Goal: Information Seeking & Learning: Learn about a topic

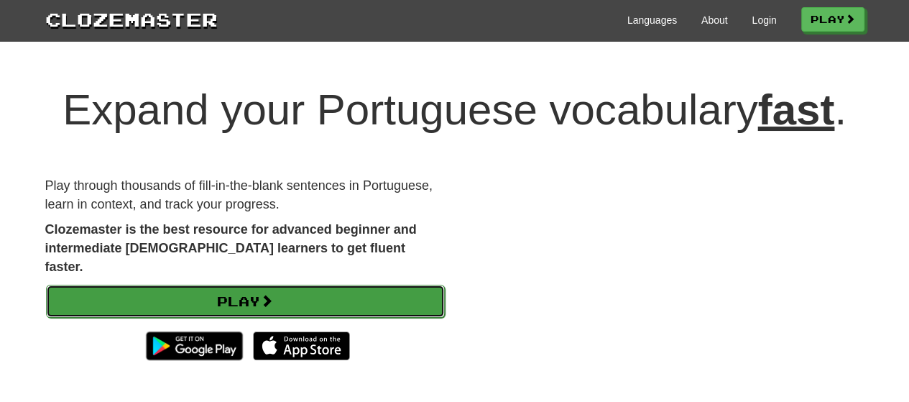
click at [331, 285] on link "Play" at bounding box center [245, 301] width 399 height 33
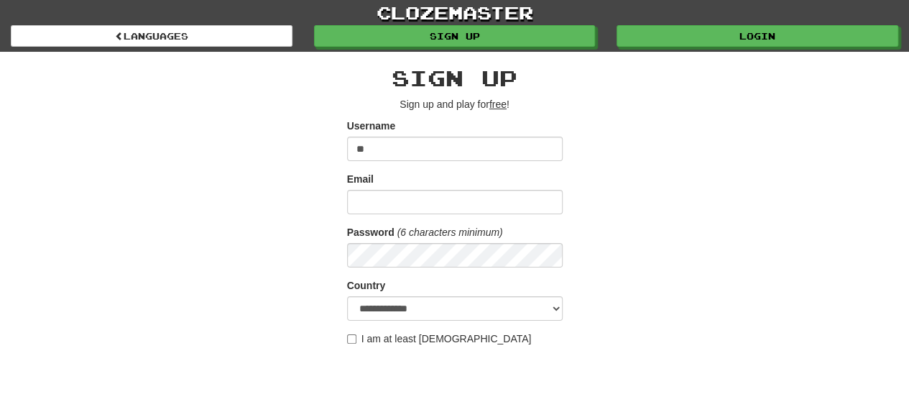
type input "*"
type input "**********"
click at [423, 188] on div "Email" at bounding box center [455, 193] width 216 height 42
click at [385, 192] on input "Email" at bounding box center [455, 202] width 216 height 24
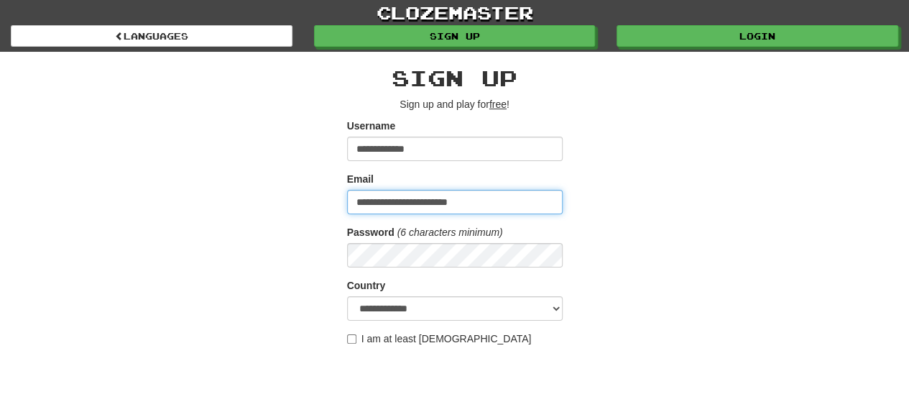
click at [433, 202] on input "**********" at bounding box center [455, 202] width 216 height 24
click at [428, 201] on input "**********" at bounding box center [455, 202] width 216 height 24
type input "**********"
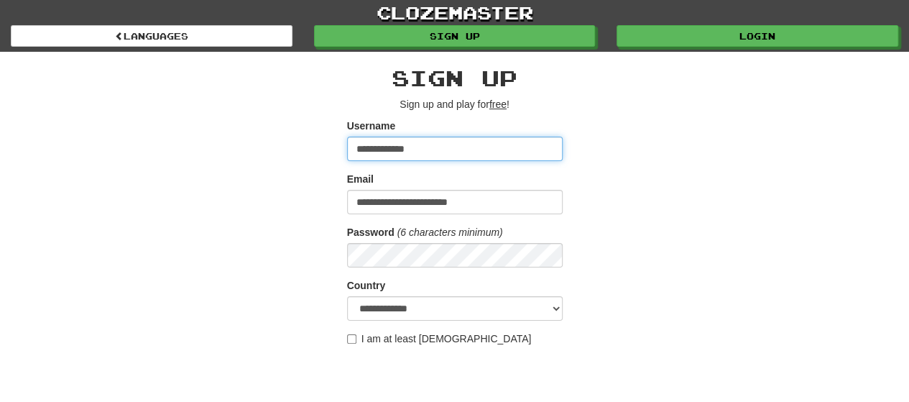
click at [418, 147] on input "**********" at bounding box center [455, 149] width 216 height 24
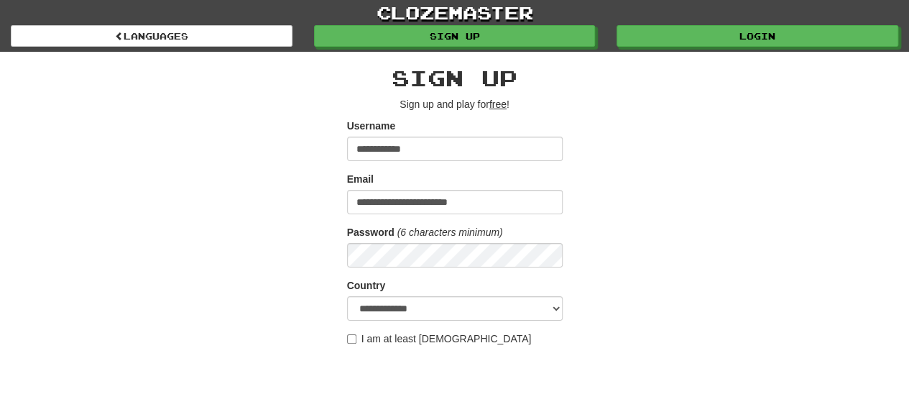
click at [693, 233] on div "**********" at bounding box center [455, 303] width 841 height 502
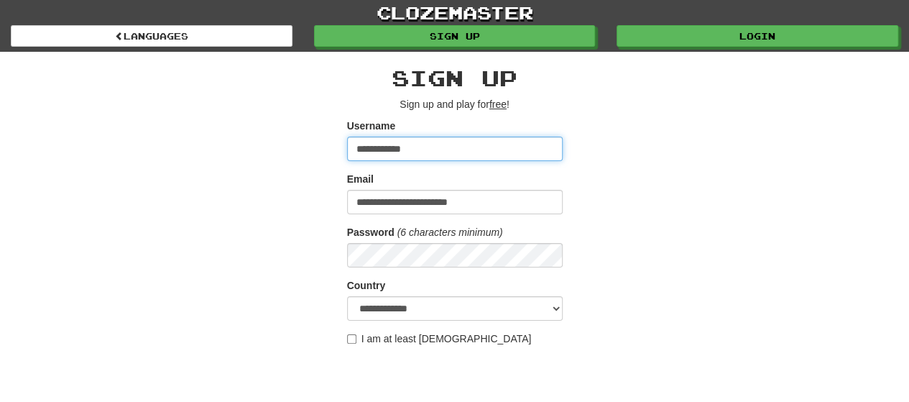
click at [361, 148] on input "**********" at bounding box center [455, 149] width 216 height 24
type input "**********"
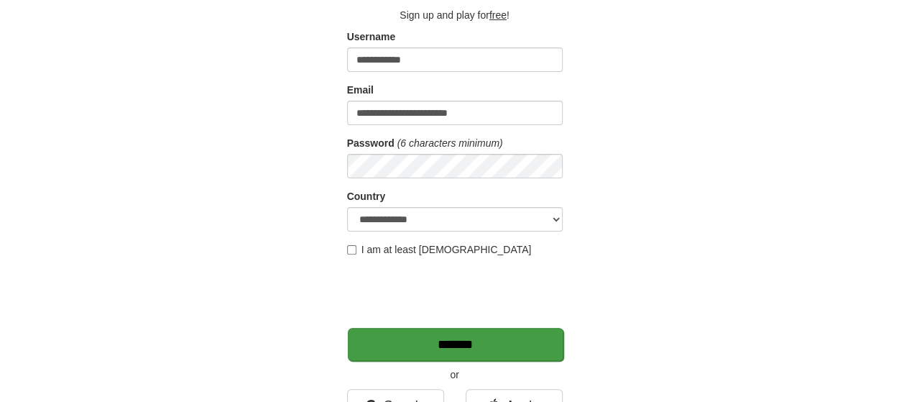
scroll to position [108, 0]
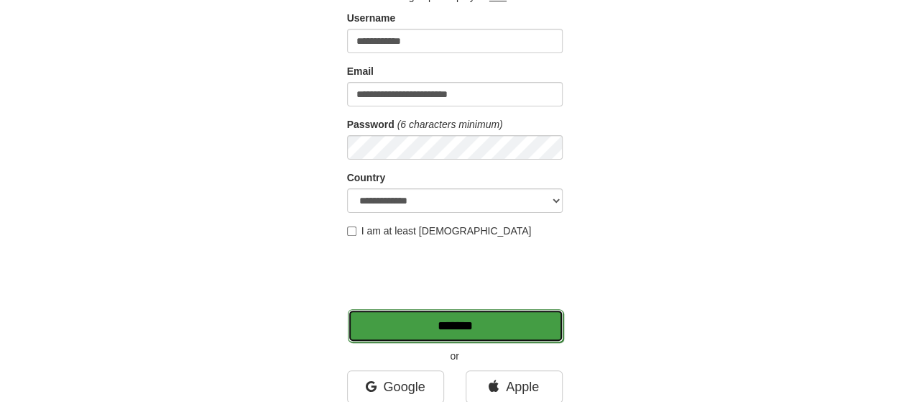
click at [513, 323] on input "*******" at bounding box center [456, 325] width 216 height 33
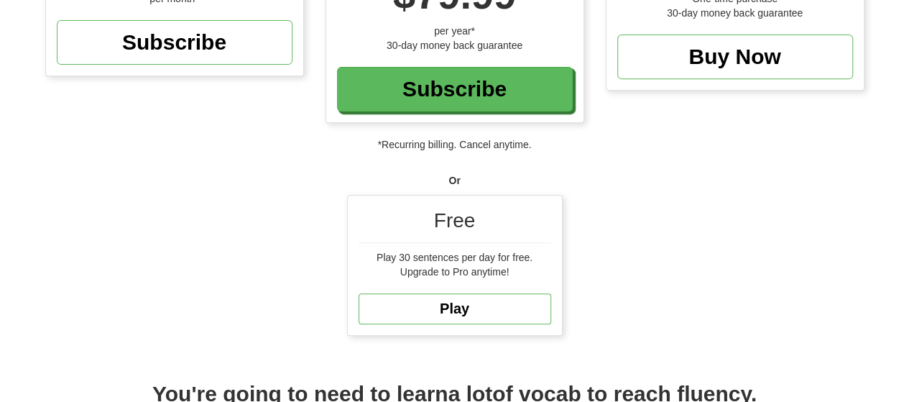
scroll to position [288, 0]
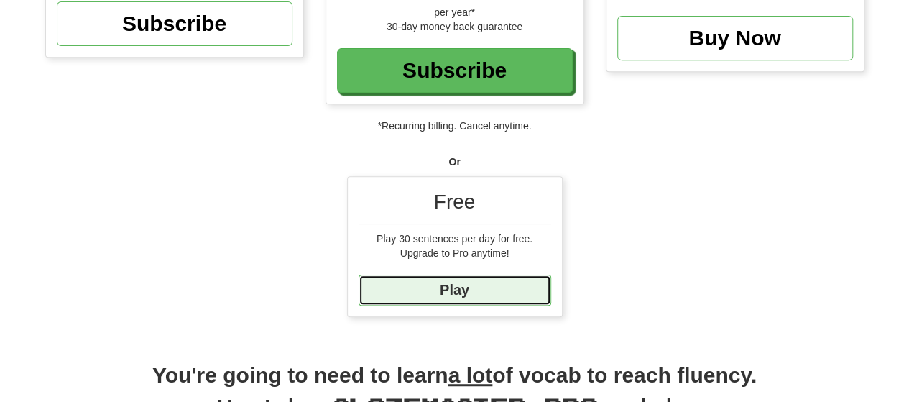
click at [455, 283] on link "Play" at bounding box center [455, 290] width 193 height 31
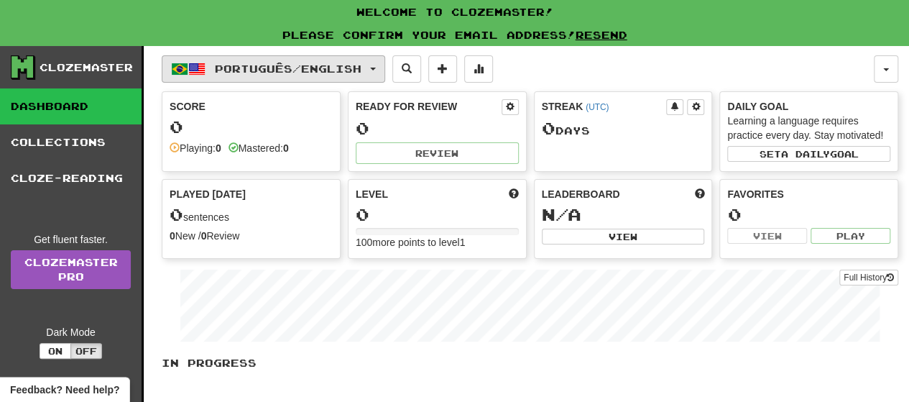
click at [249, 66] on span "Português / English" at bounding box center [288, 69] width 147 height 12
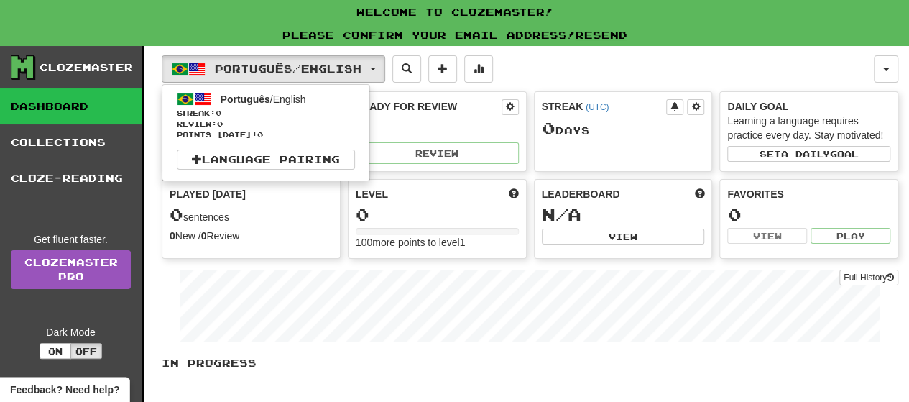
click at [564, 68] on div "Português / English Português / English Streak: 0 Review: 0 Points today: 0 Lan…" at bounding box center [518, 68] width 712 height 27
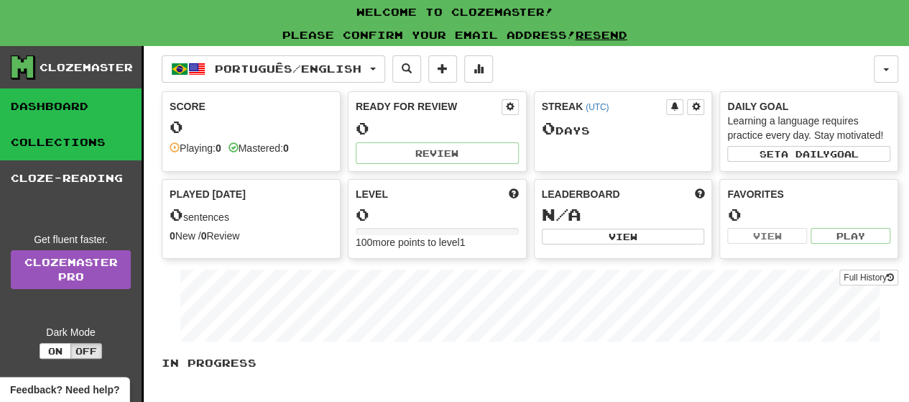
click at [82, 139] on link "Collections" at bounding box center [71, 142] width 142 height 36
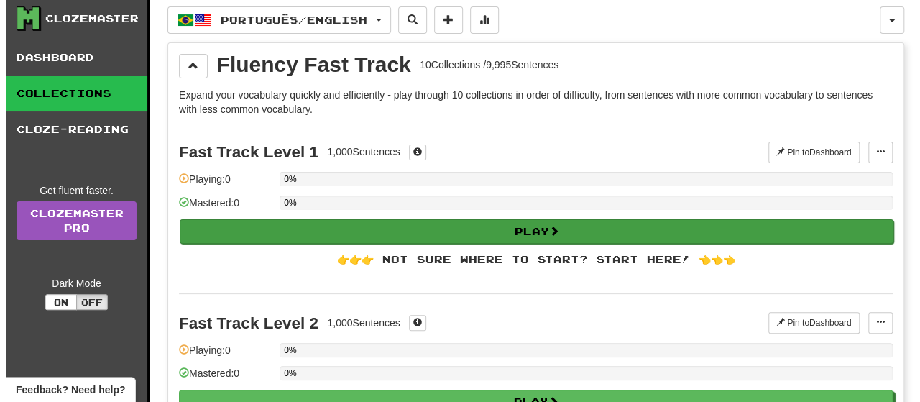
scroll to position [72, 0]
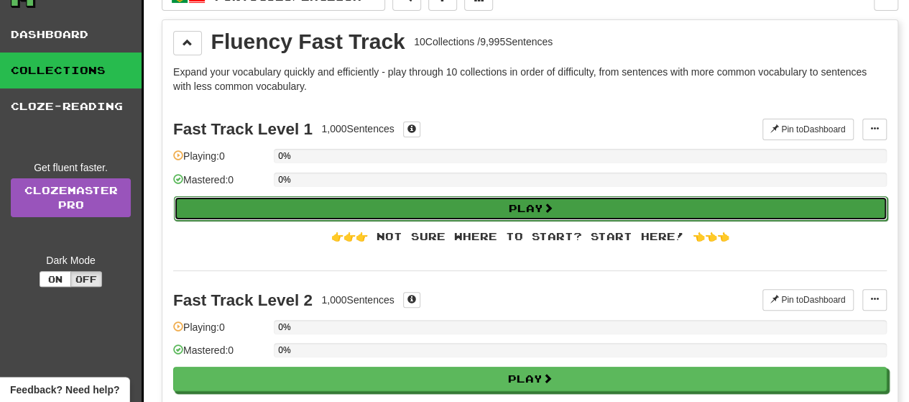
click at [474, 205] on button "Play" at bounding box center [531, 208] width 714 height 24
select select "**"
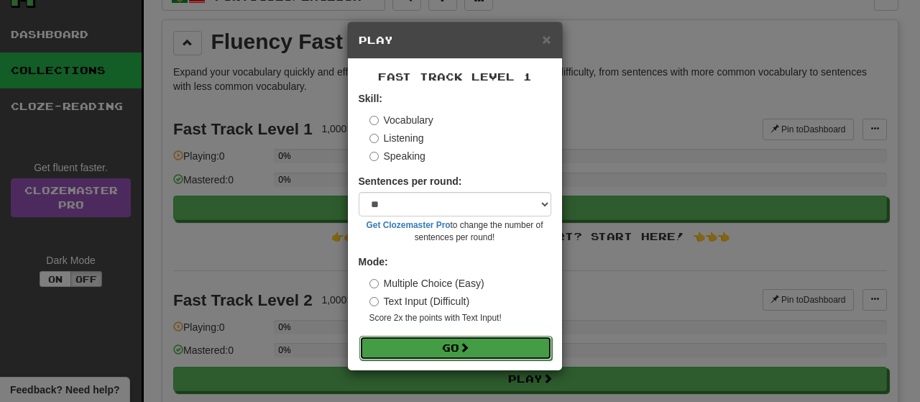
click at [447, 344] on button "Go" at bounding box center [455, 348] width 193 height 24
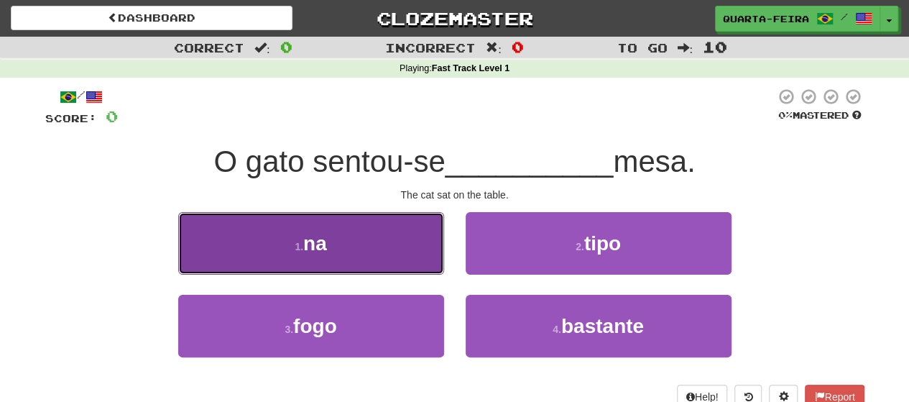
click at [351, 248] on button "1 . na" at bounding box center [311, 243] width 266 height 63
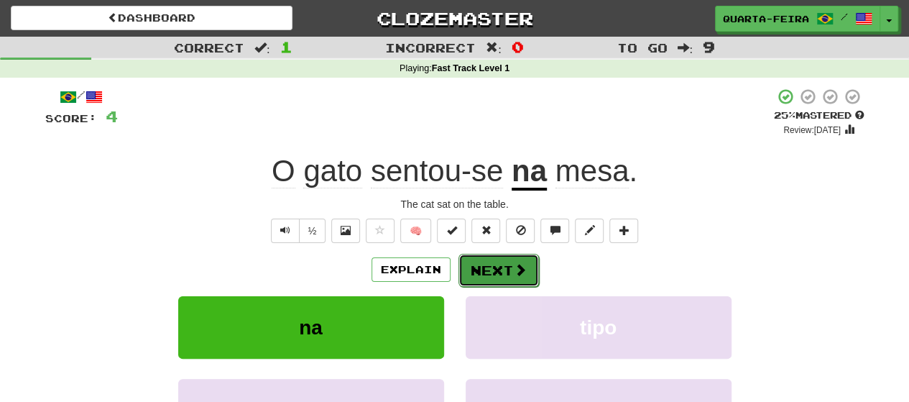
click at [482, 270] on button "Next" at bounding box center [499, 270] width 81 height 33
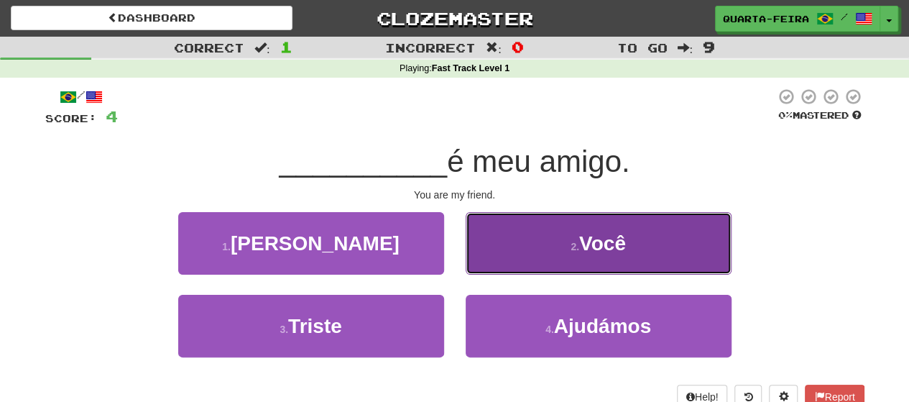
click at [561, 247] on button "2 . Você" at bounding box center [599, 243] width 266 height 63
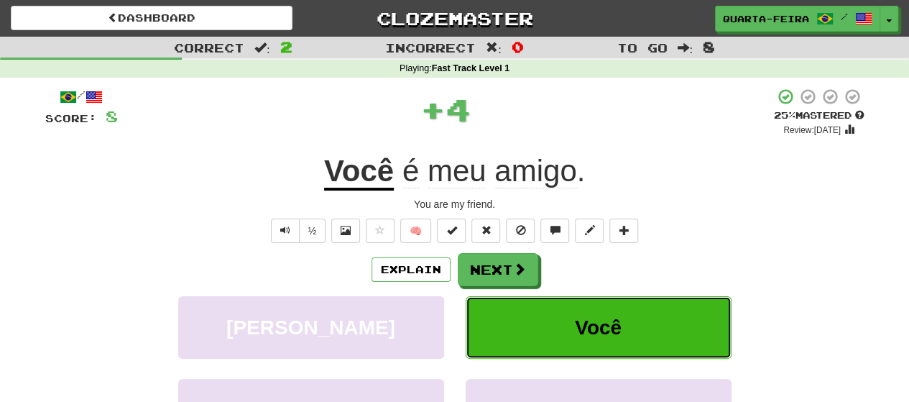
click at [566, 331] on button "Você" at bounding box center [599, 327] width 266 height 63
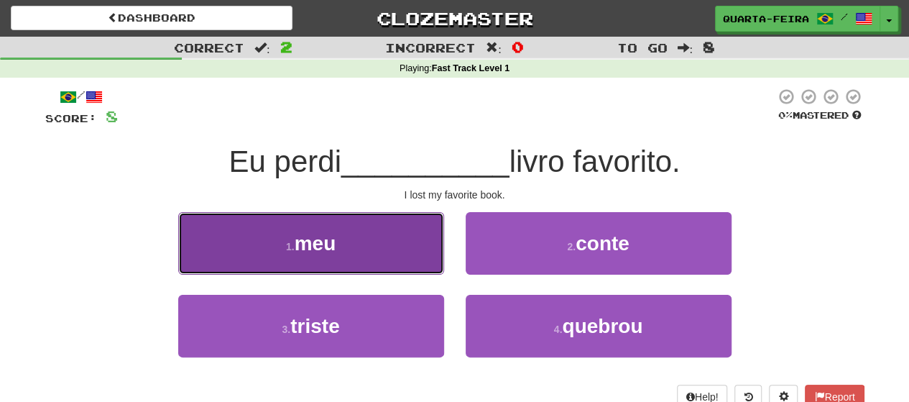
click at [364, 243] on button "1 . meu" at bounding box center [311, 243] width 266 height 63
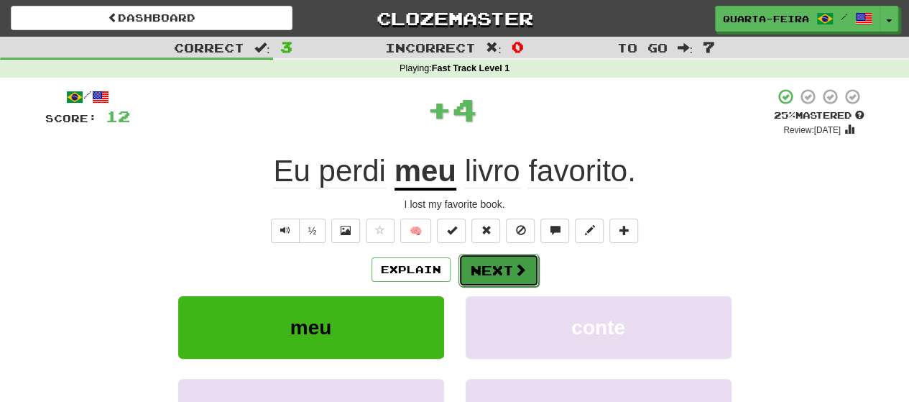
click at [492, 265] on button "Next" at bounding box center [499, 270] width 81 height 33
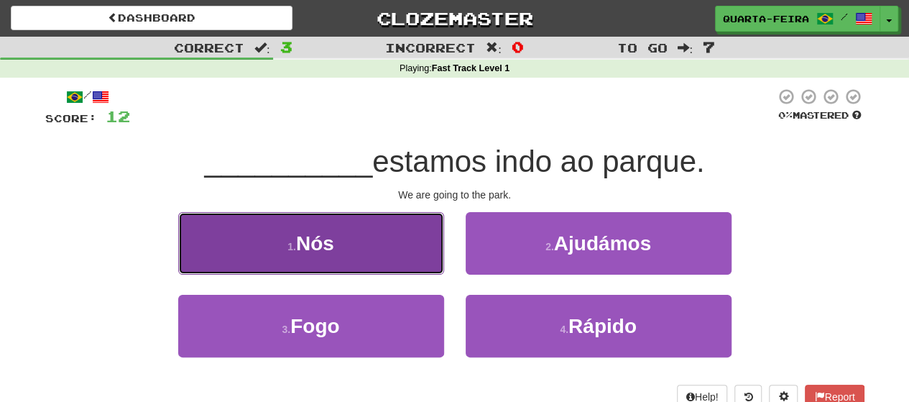
click at [385, 242] on button "1 . Nós" at bounding box center [311, 243] width 266 height 63
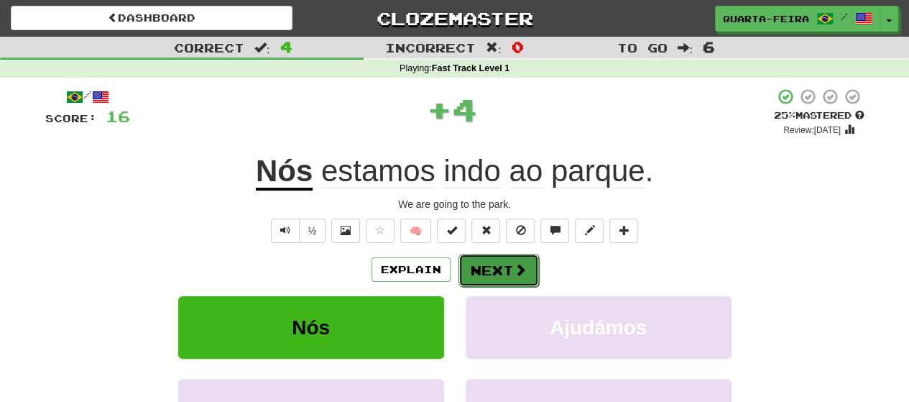
click at [486, 265] on button "Next" at bounding box center [499, 270] width 81 height 33
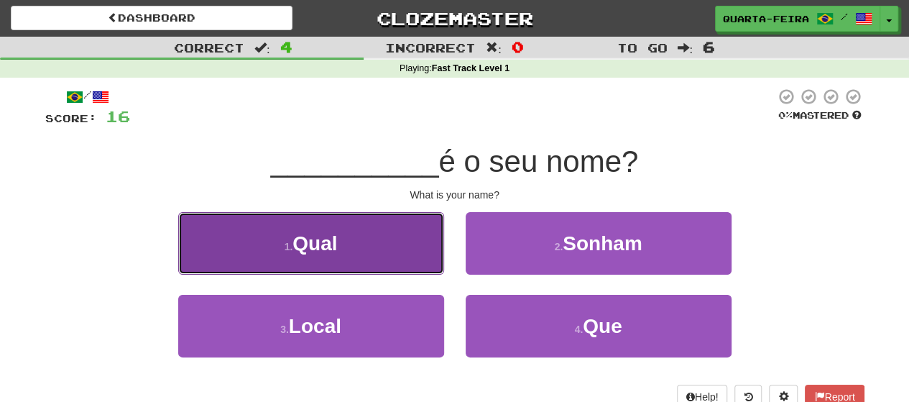
click at [362, 236] on button "1 . Qual" at bounding box center [311, 243] width 266 height 63
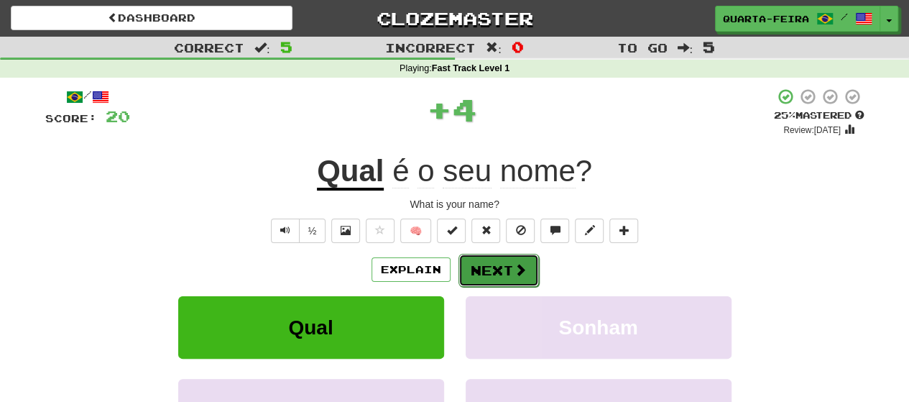
click at [484, 267] on button "Next" at bounding box center [499, 270] width 81 height 33
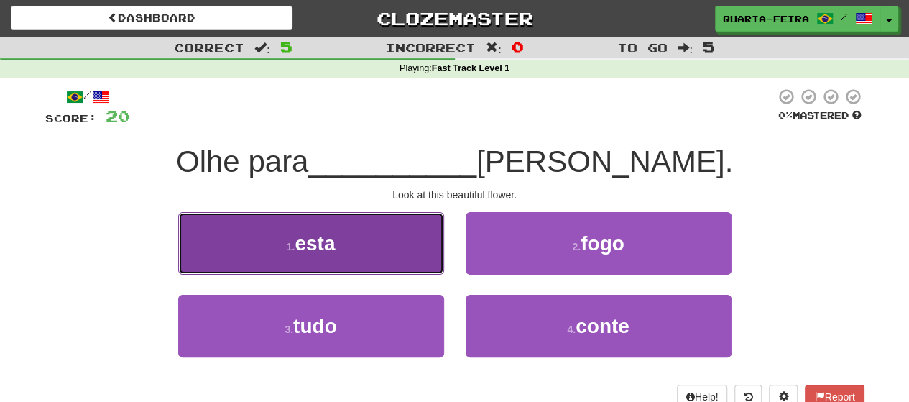
click at [380, 244] on button "1 . esta" at bounding box center [311, 243] width 266 height 63
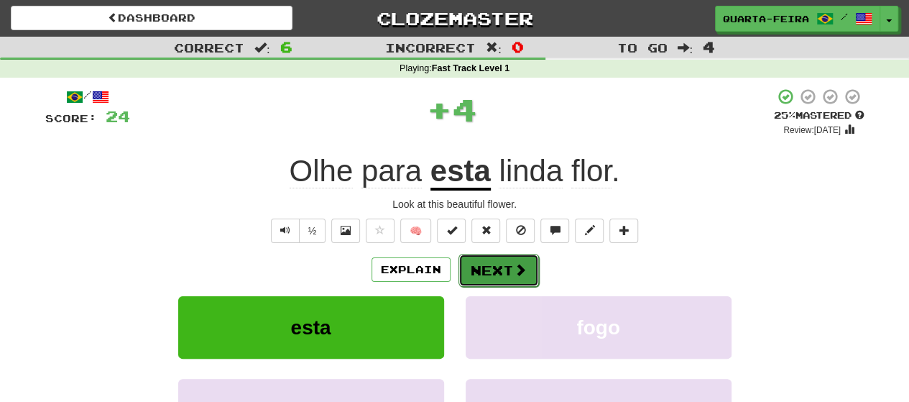
click at [489, 262] on button "Next" at bounding box center [499, 270] width 81 height 33
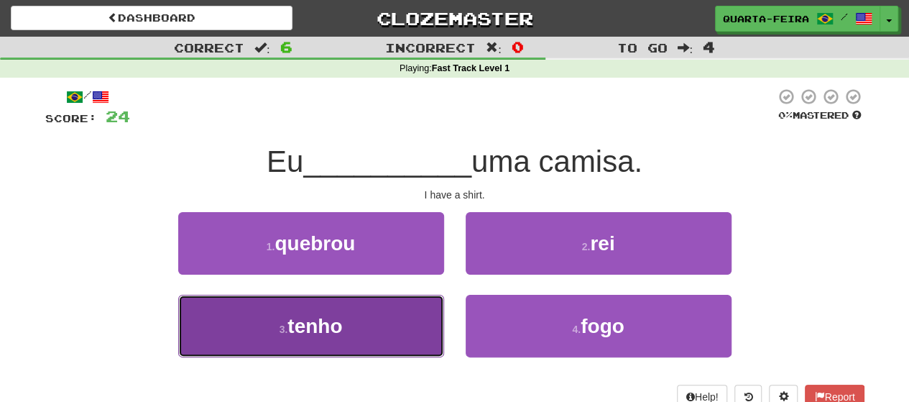
click at [355, 319] on button "3 . tenho" at bounding box center [311, 326] width 266 height 63
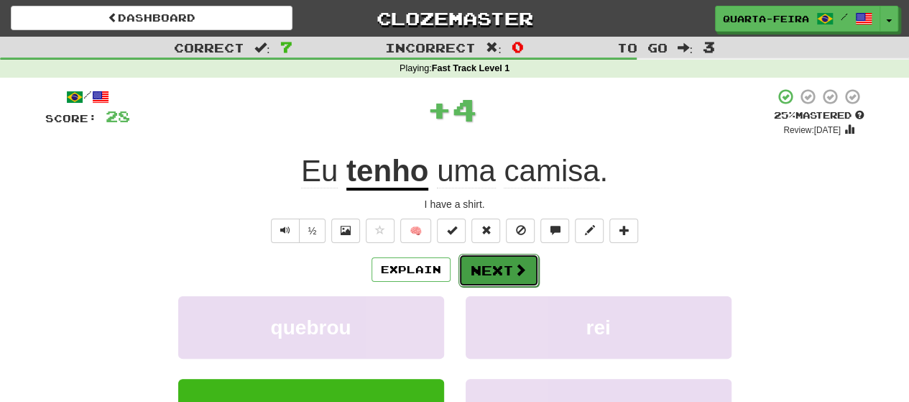
click at [484, 270] on button "Next" at bounding box center [499, 270] width 81 height 33
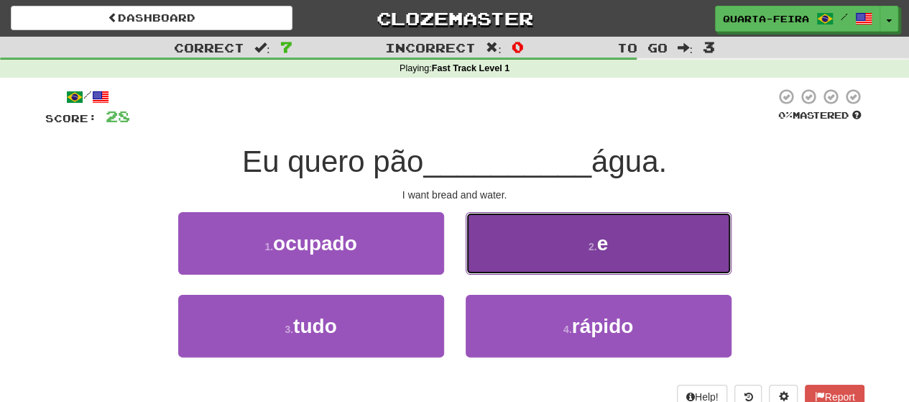
click at [533, 259] on button "2 . e" at bounding box center [599, 243] width 266 height 63
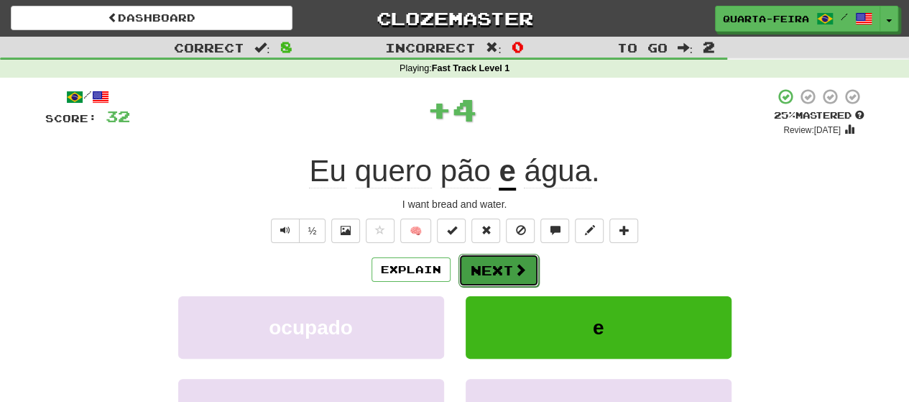
click at [487, 265] on button "Next" at bounding box center [499, 270] width 81 height 33
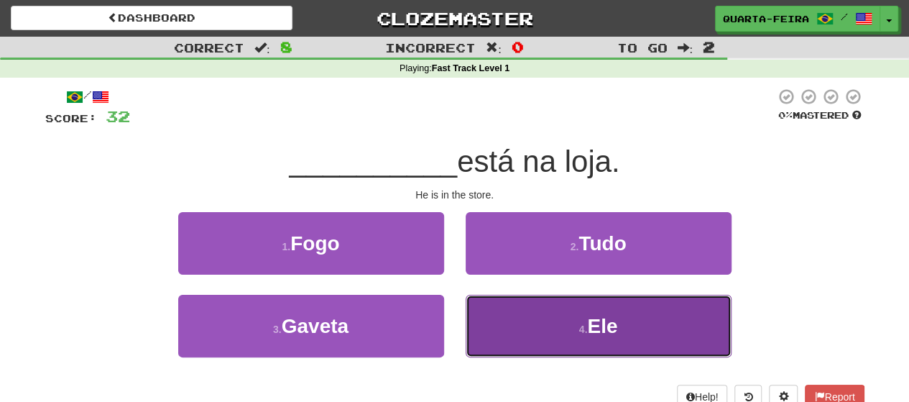
click at [582, 322] on button "4 . Ele" at bounding box center [599, 326] width 266 height 63
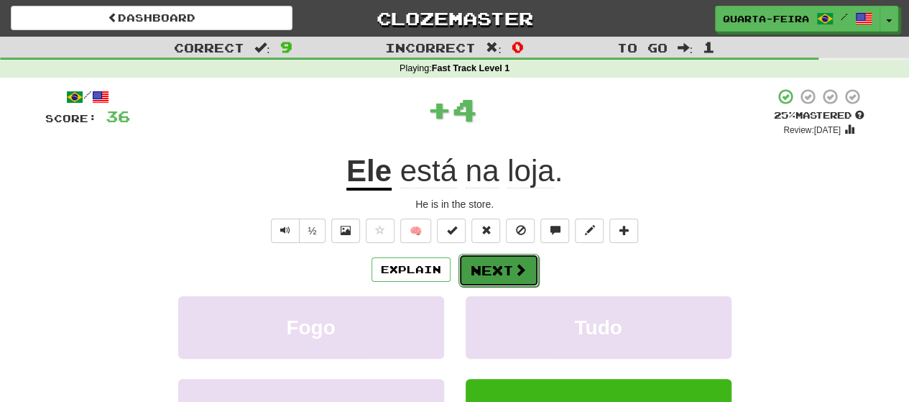
click at [493, 268] on button "Next" at bounding box center [499, 270] width 81 height 33
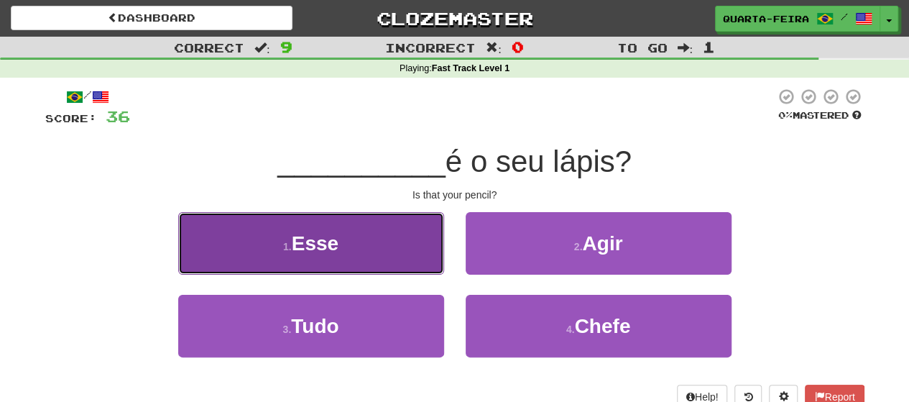
click at [380, 245] on button "1 . Esse" at bounding box center [311, 243] width 266 height 63
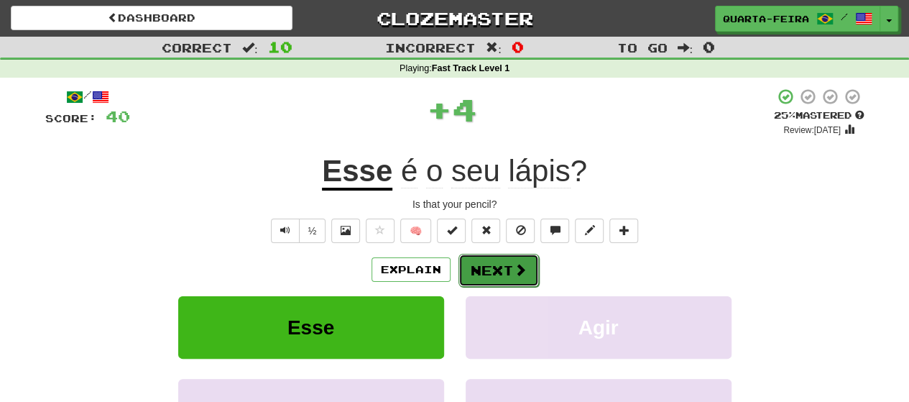
click at [488, 272] on button "Next" at bounding box center [499, 270] width 81 height 33
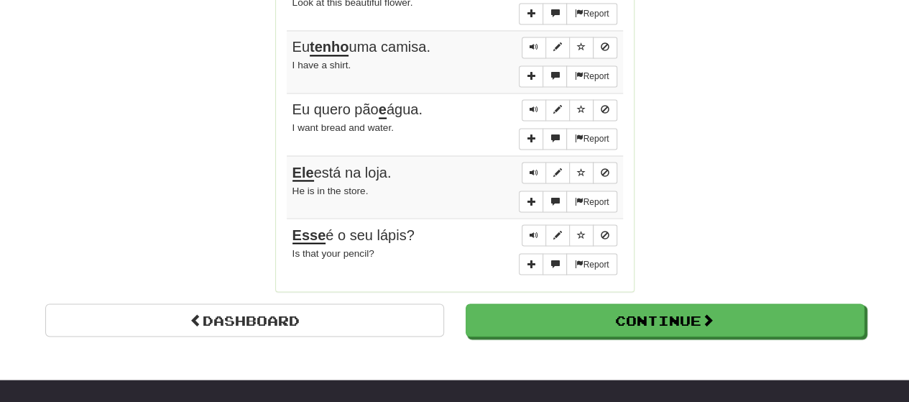
scroll to position [1204, 0]
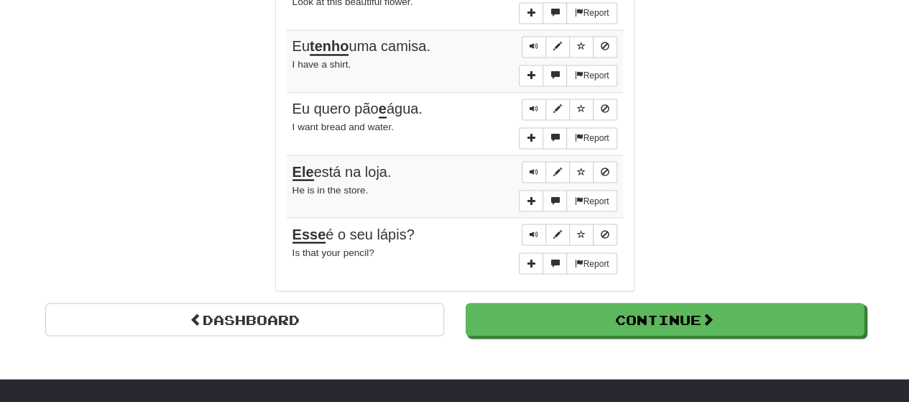
drag, startPoint x: 919, startPoint y: 258, endPoint x: 916, endPoint y: -87, distance: 345.0
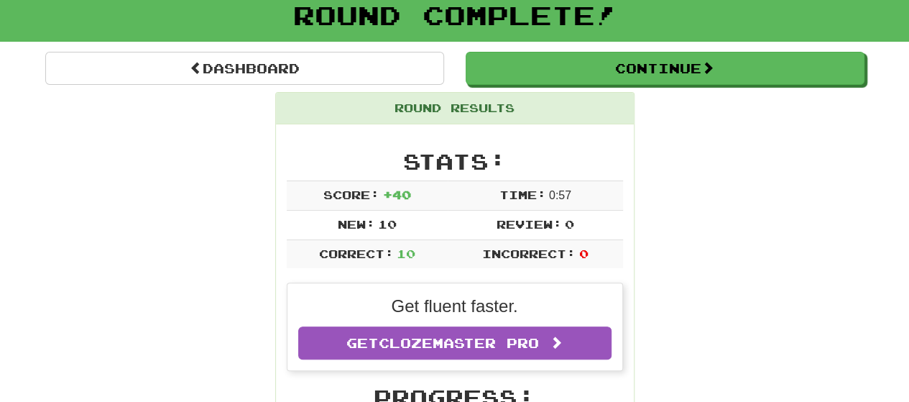
scroll to position [0, 0]
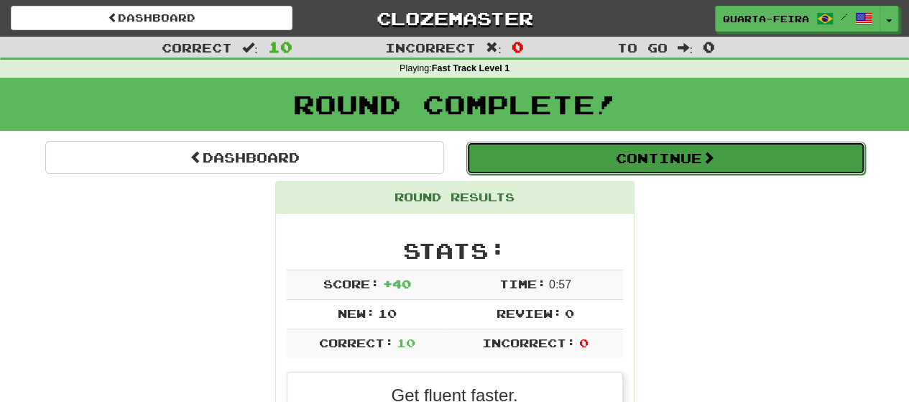
click at [589, 160] on button "Continue" at bounding box center [665, 158] width 399 height 33
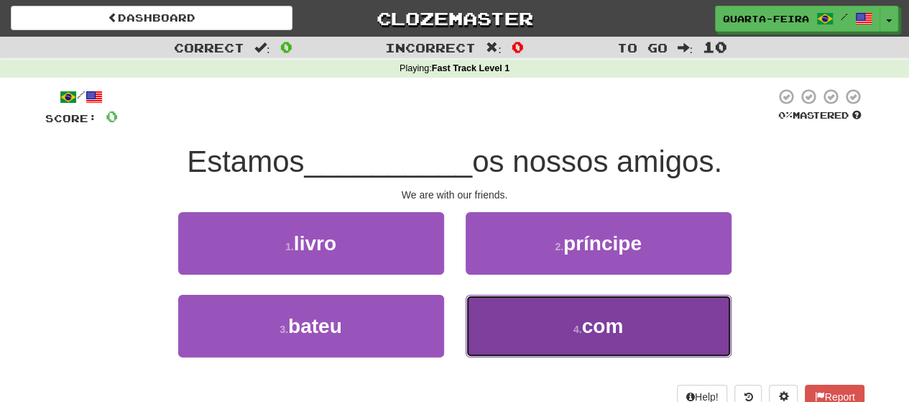
click at [559, 316] on button "4 . com" at bounding box center [599, 326] width 266 height 63
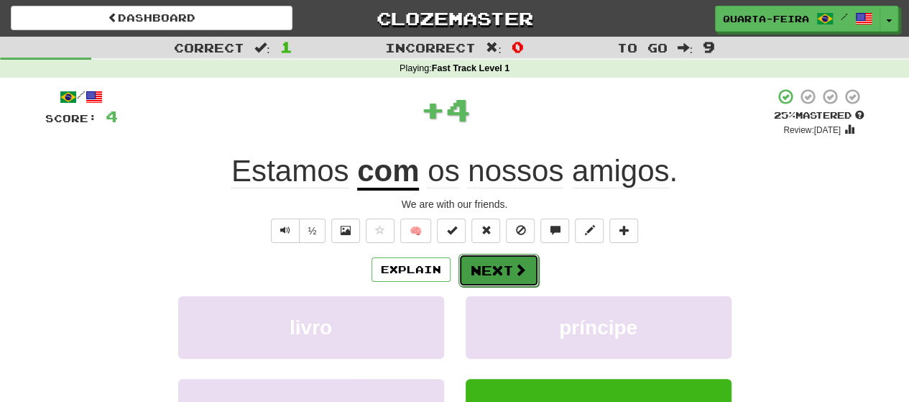
click at [484, 265] on button "Next" at bounding box center [499, 270] width 81 height 33
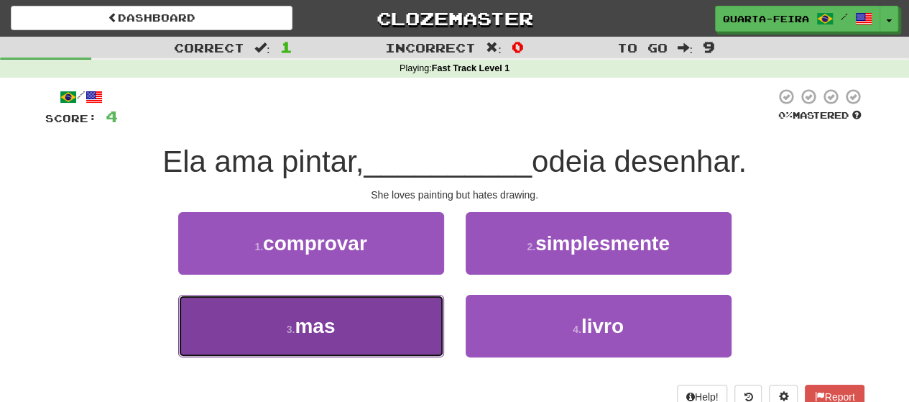
click at [369, 326] on button "3 . mas" at bounding box center [311, 326] width 266 height 63
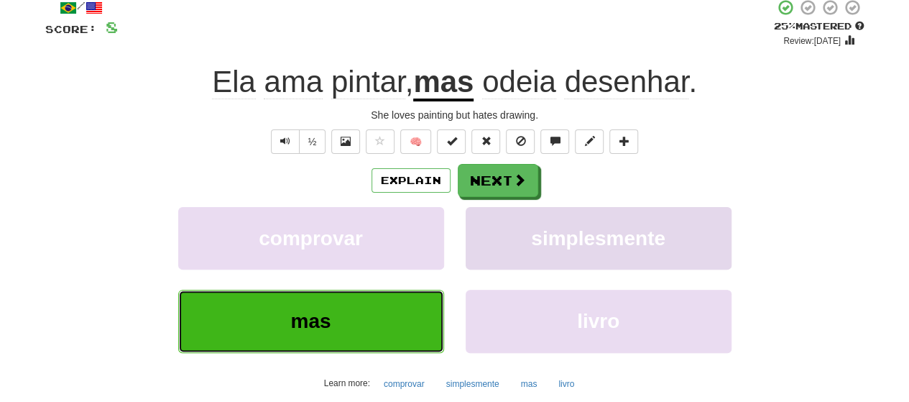
scroll to position [90, 0]
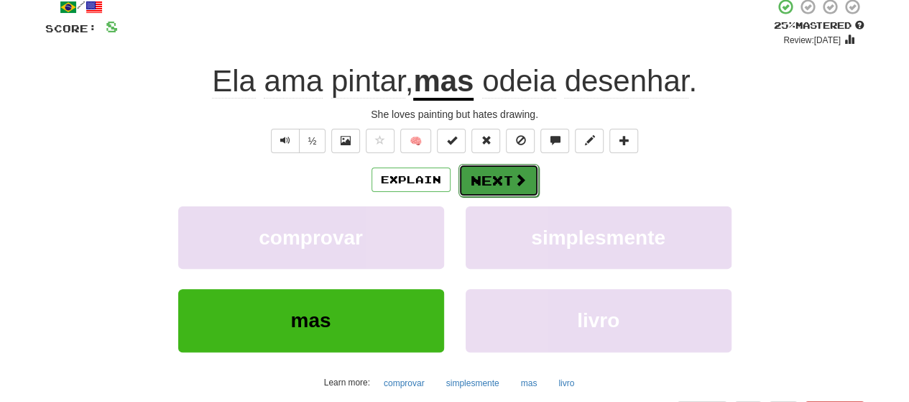
click at [488, 176] on button "Next" at bounding box center [499, 180] width 81 height 33
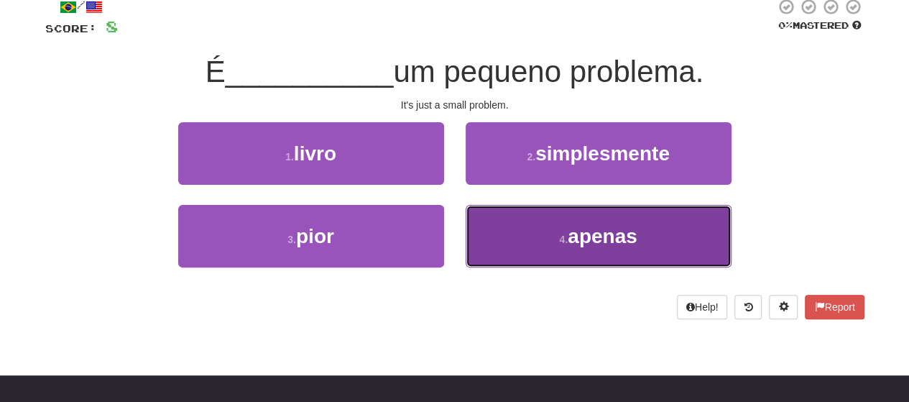
click at [605, 236] on span "apenas" at bounding box center [603, 236] width 70 height 22
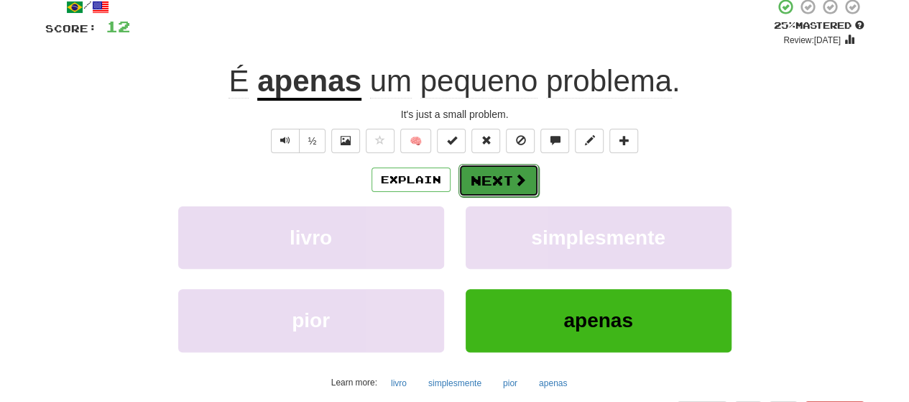
click at [499, 178] on button "Next" at bounding box center [499, 180] width 81 height 33
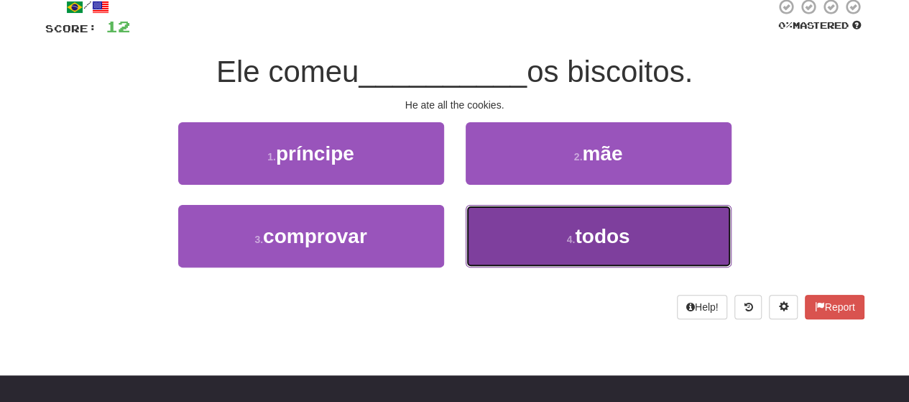
click at [558, 241] on button "4 . todos" at bounding box center [599, 236] width 266 height 63
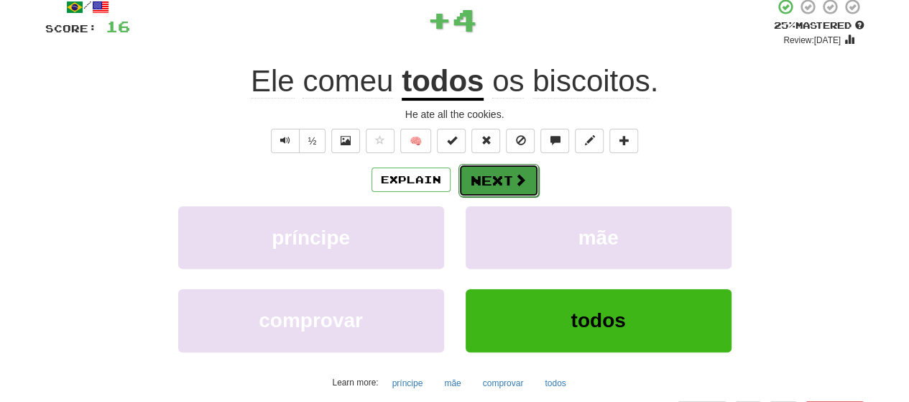
click at [483, 178] on button "Next" at bounding box center [499, 180] width 81 height 33
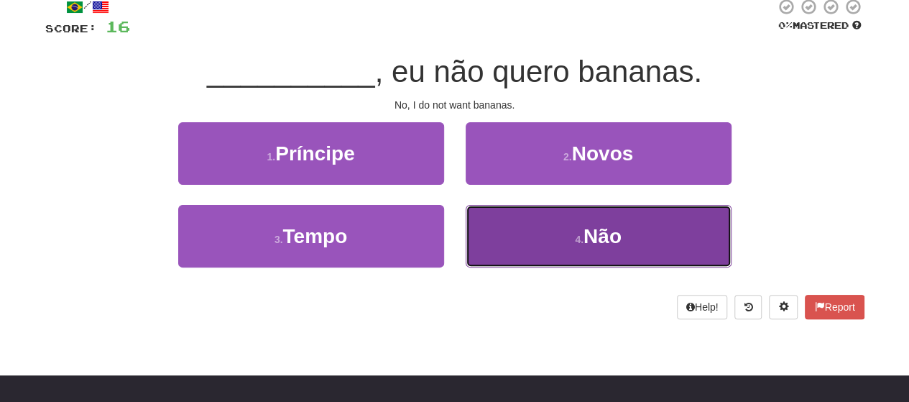
click at [553, 236] on button "4 . Não" at bounding box center [599, 236] width 266 height 63
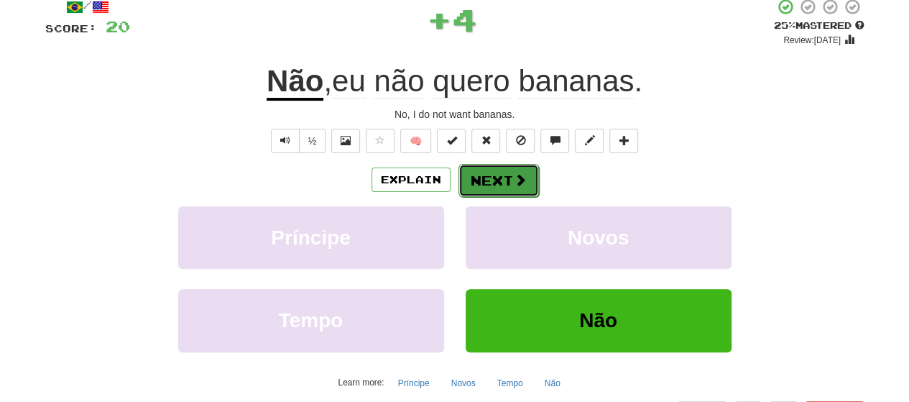
click at [487, 178] on button "Next" at bounding box center [499, 180] width 81 height 33
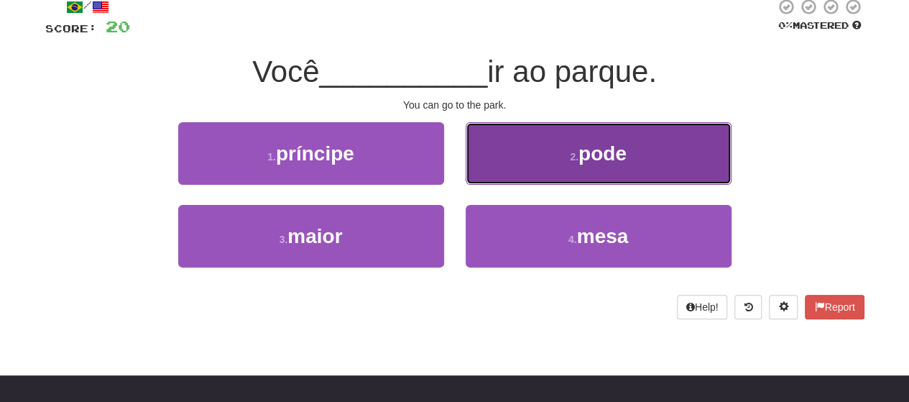
click at [557, 155] on button "2 . pode" at bounding box center [599, 153] width 266 height 63
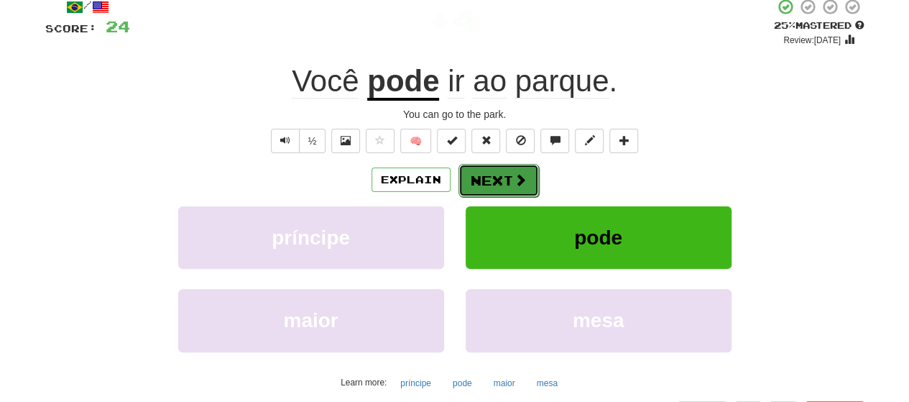
click at [496, 182] on button "Next" at bounding box center [499, 180] width 81 height 33
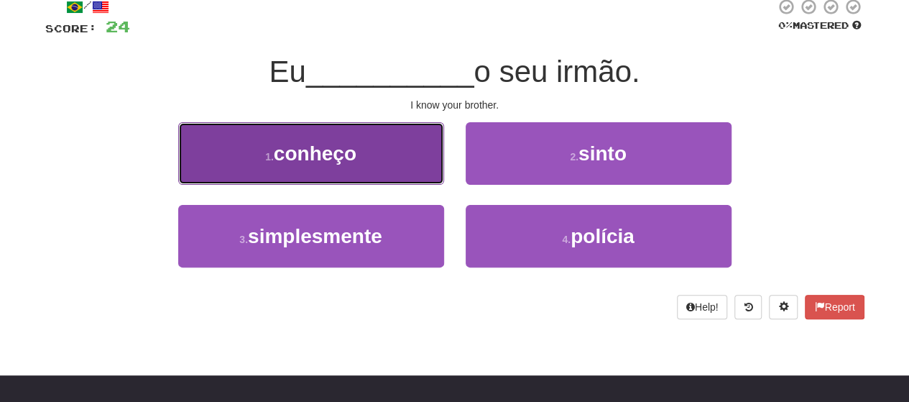
click at [335, 149] on span "conheço" at bounding box center [315, 153] width 83 height 22
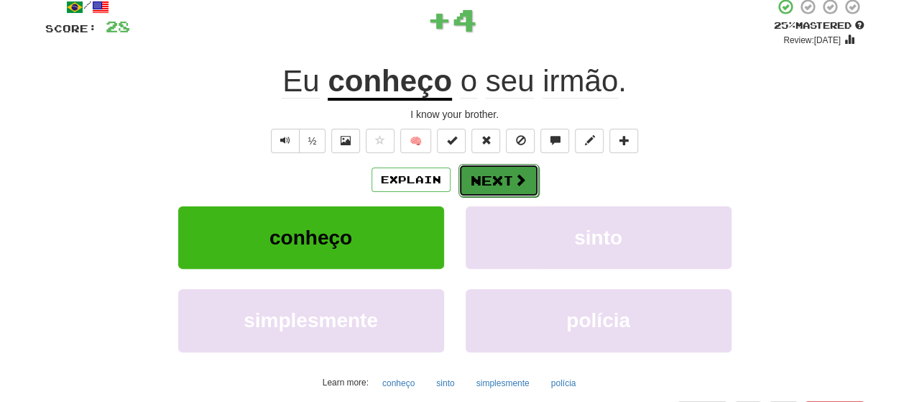
click at [486, 175] on button "Next" at bounding box center [499, 180] width 81 height 33
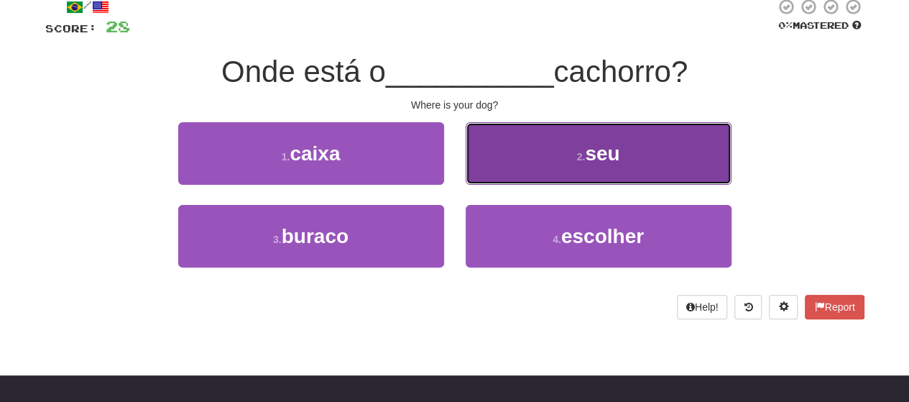
click at [564, 157] on button "2 . seu" at bounding box center [599, 153] width 266 height 63
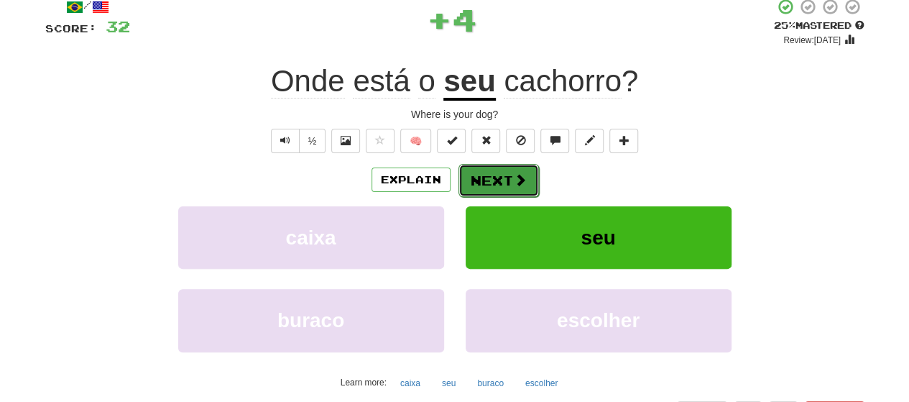
click at [487, 172] on button "Next" at bounding box center [499, 180] width 81 height 33
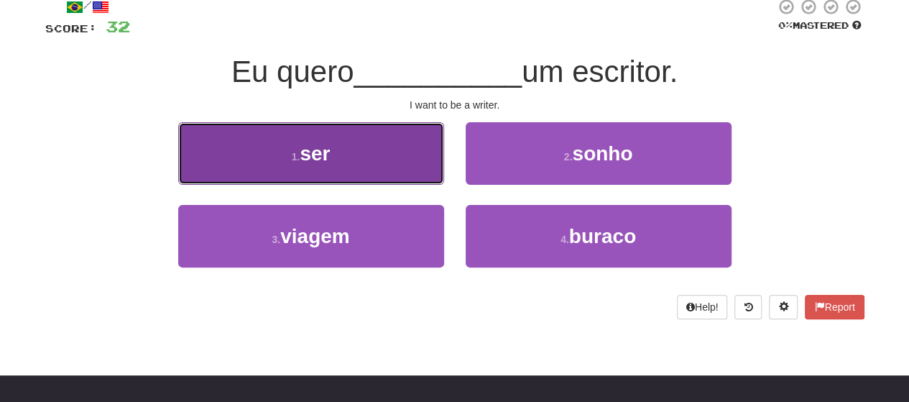
click at [357, 152] on button "1 . ser" at bounding box center [311, 153] width 266 height 63
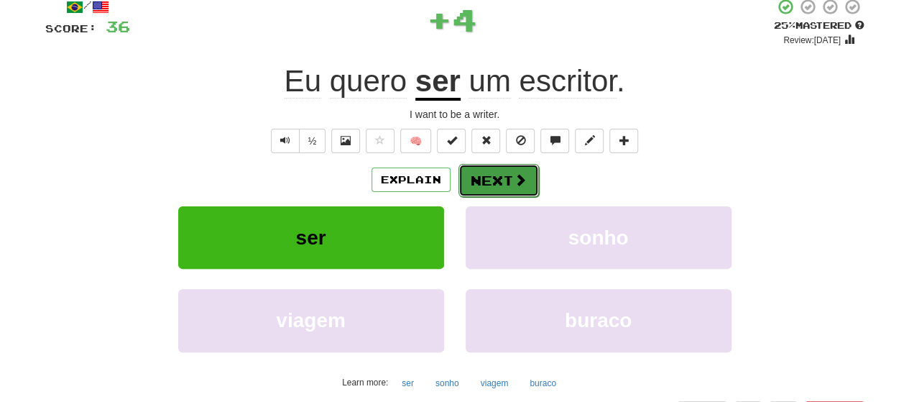
click at [495, 185] on button "Next" at bounding box center [499, 180] width 81 height 33
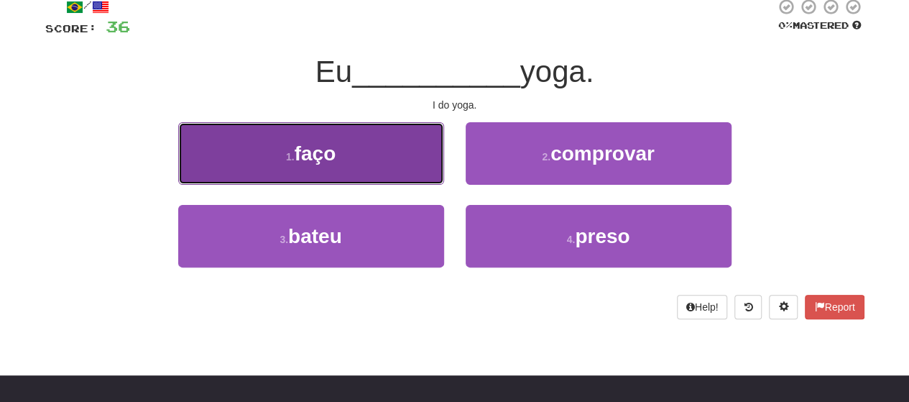
click at [398, 157] on button "1 . faço" at bounding box center [311, 153] width 266 height 63
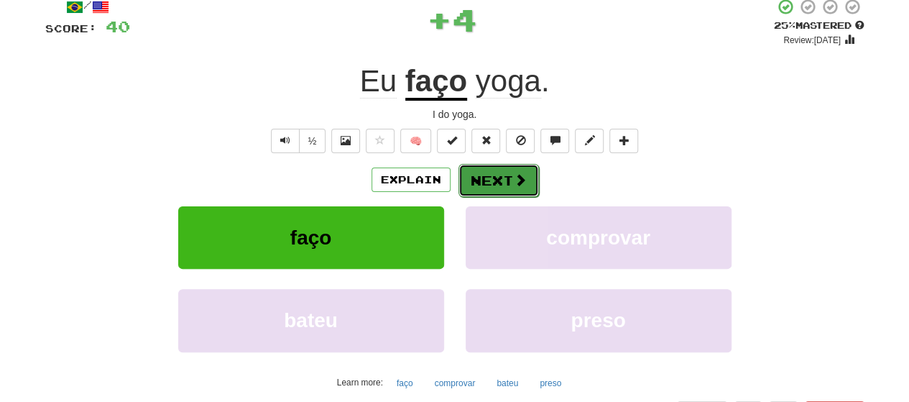
click at [481, 180] on button "Next" at bounding box center [499, 180] width 81 height 33
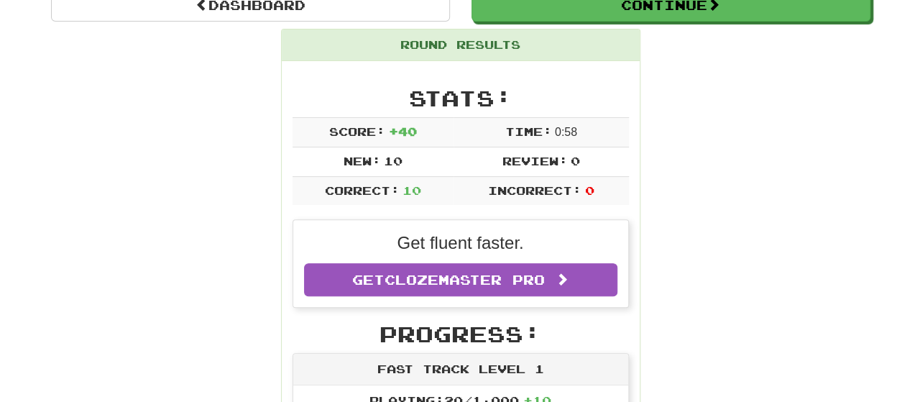
scroll to position [0, 0]
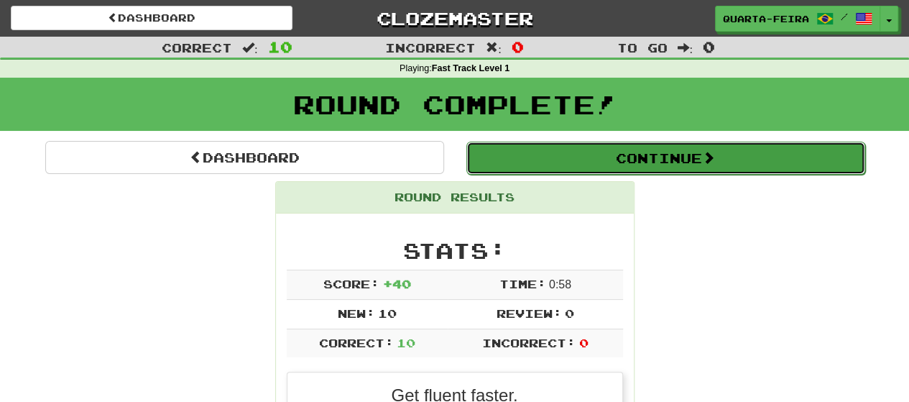
click at [535, 160] on button "Continue" at bounding box center [665, 158] width 399 height 33
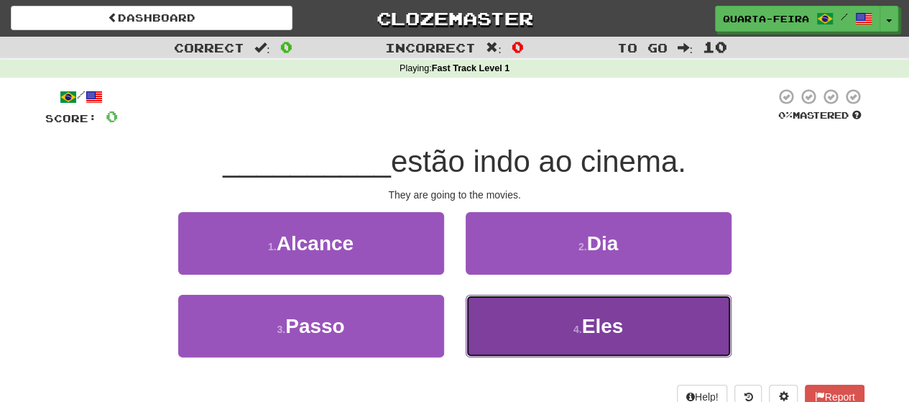
click at [544, 312] on button "4 . Eles" at bounding box center [599, 326] width 266 height 63
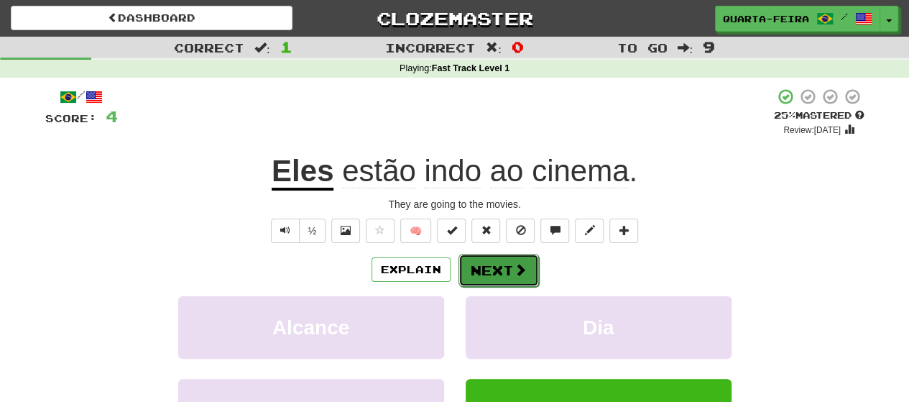
click at [482, 267] on button "Next" at bounding box center [499, 270] width 81 height 33
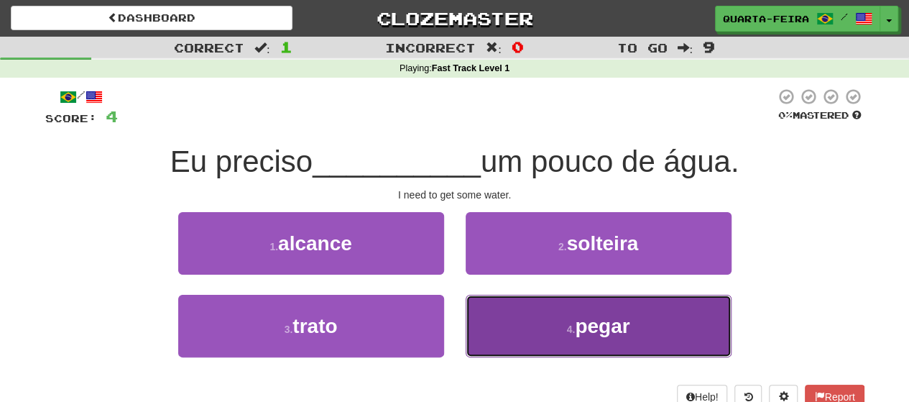
click at [539, 326] on button "4 . pegar" at bounding box center [599, 326] width 266 height 63
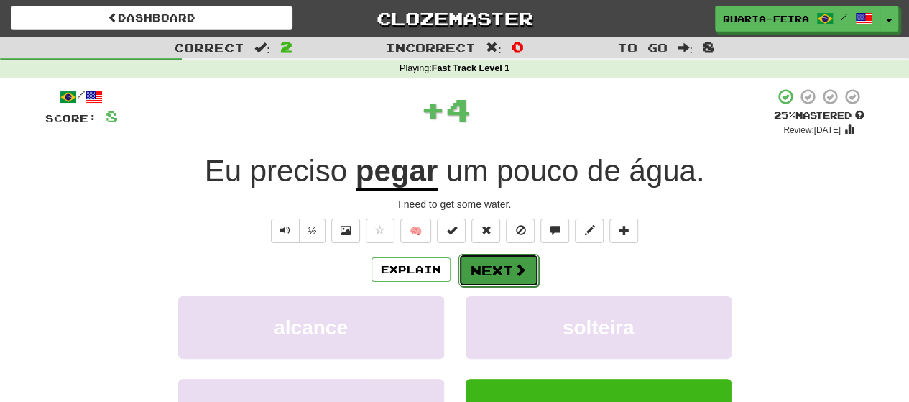
click at [487, 269] on button "Next" at bounding box center [499, 270] width 81 height 33
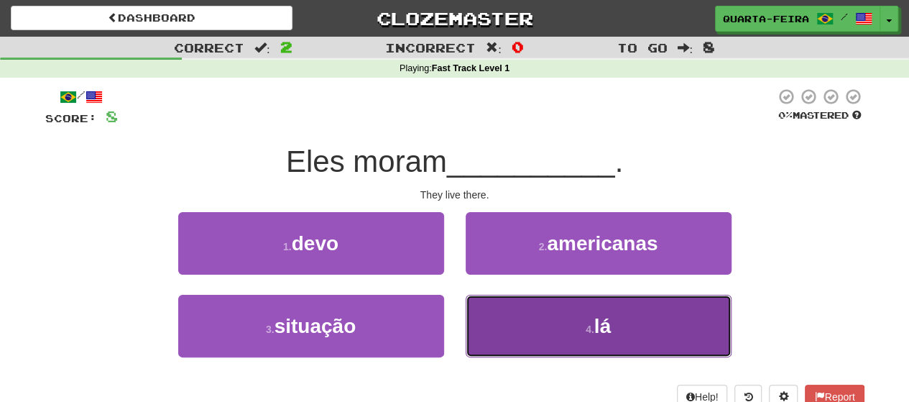
click at [531, 325] on button "4 . lá" at bounding box center [599, 326] width 266 height 63
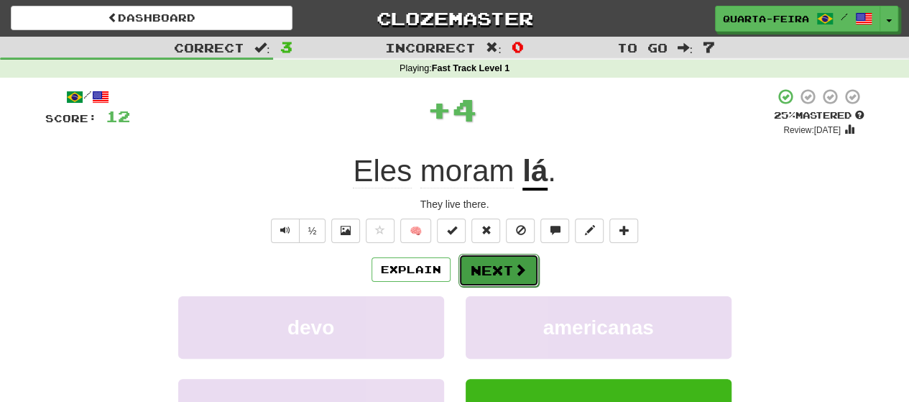
click at [480, 265] on button "Next" at bounding box center [499, 270] width 81 height 33
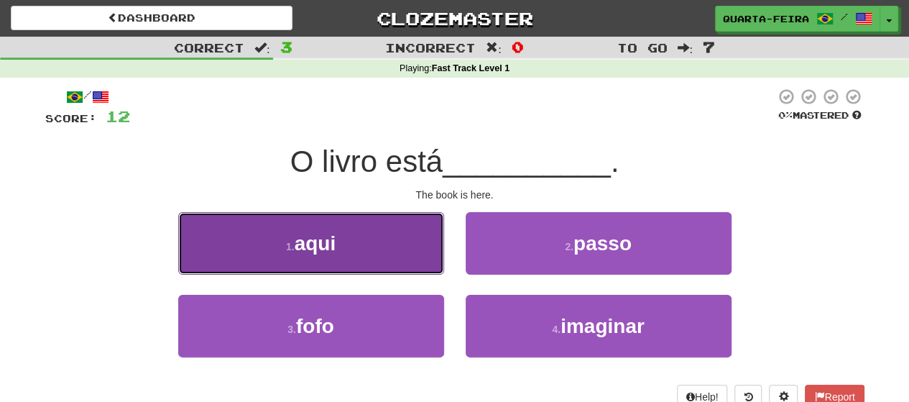
click at [397, 242] on button "1 . aqui" at bounding box center [311, 243] width 266 height 63
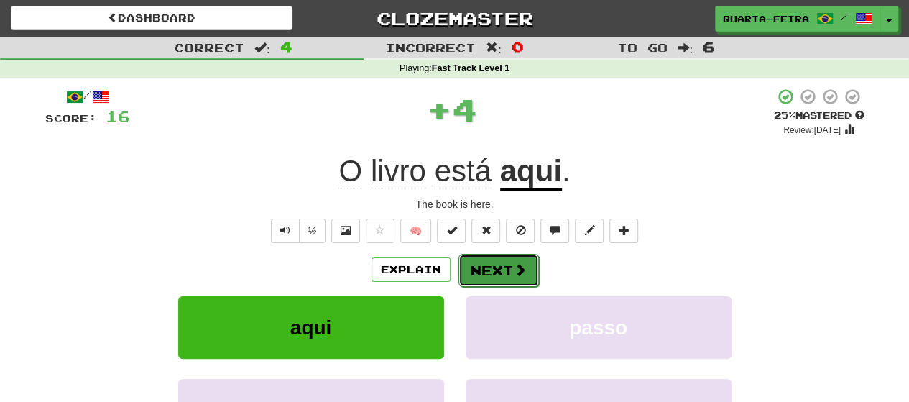
click at [509, 269] on button "Next" at bounding box center [499, 270] width 81 height 33
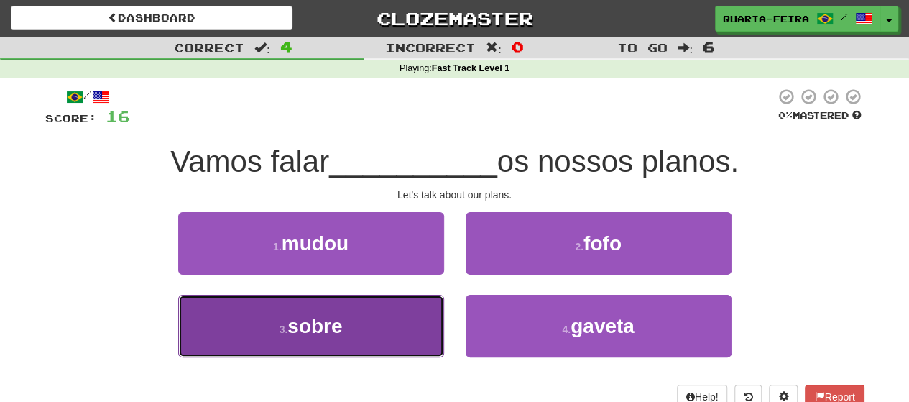
click at [353, 319] on button "3 . sobre" at bounding box center [311, 326] width 266 height 63
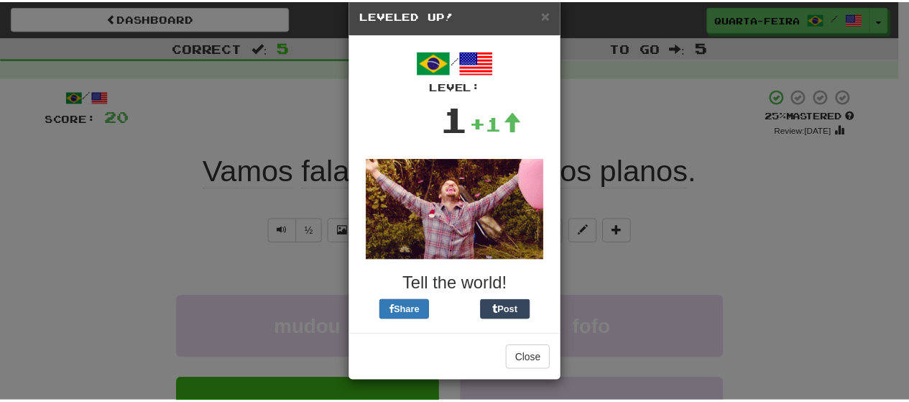
scroll to position [25, 0]
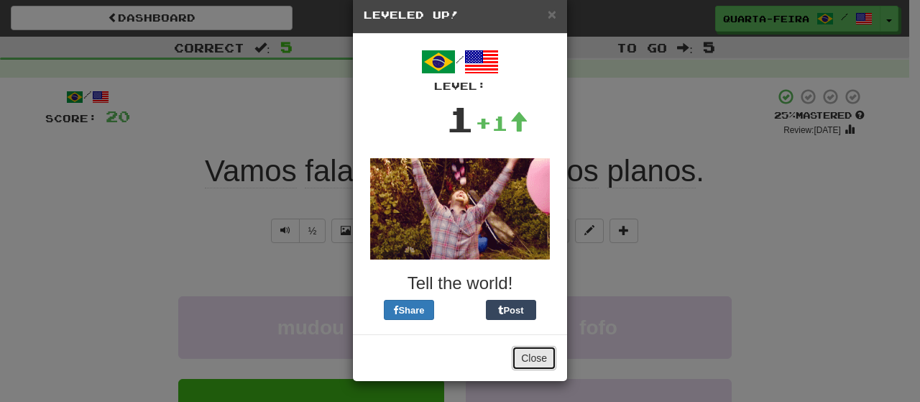
click at [525, 354] on button "Close" at bounding box center [534, 358] width 45 height 24
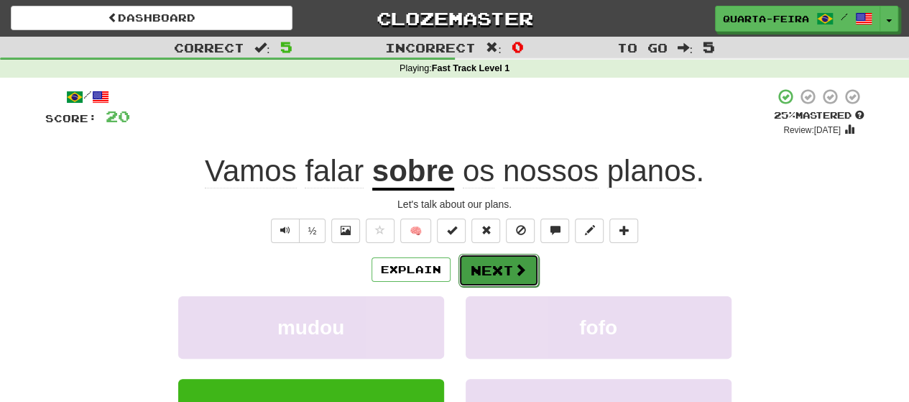
click at [492, 271] on button "Next" at bounding box center [499, 270] width 81 height 33
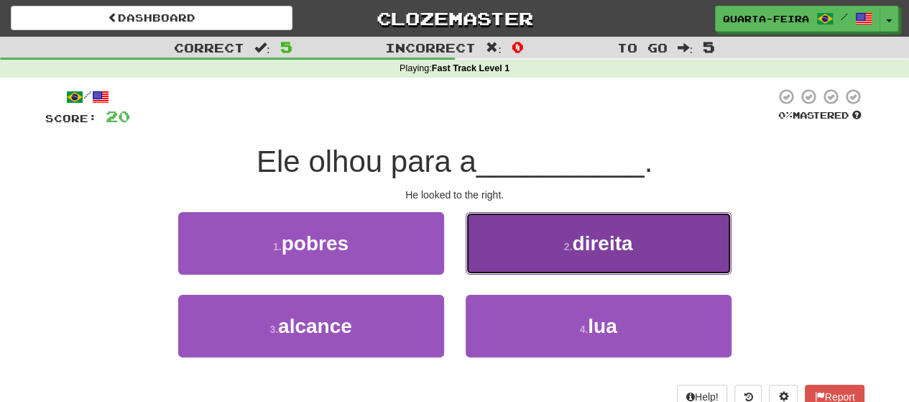
click at [493, 242] on button "2 . direita" at bounding box center [599, 243] width 266 height 63
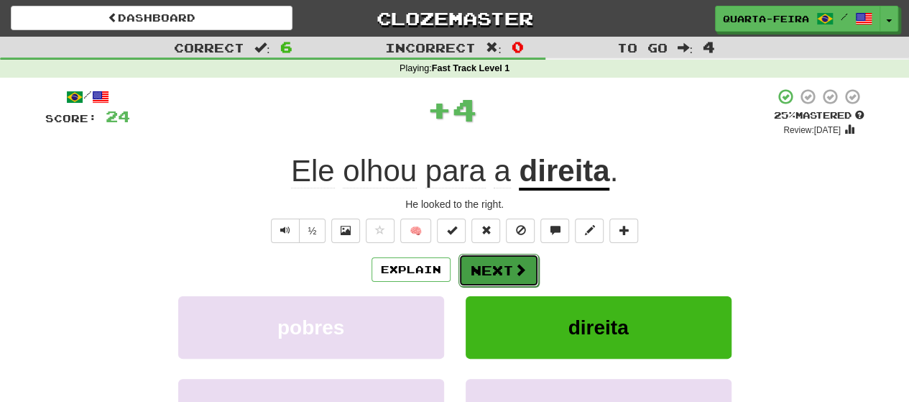
click at [489, 262] on button "Next" at bounding box center [499, 270] width 81 height 33
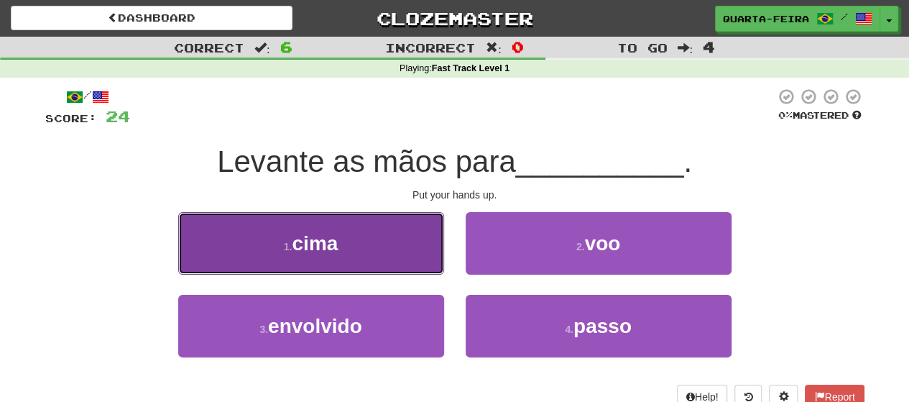
click at [377, 249] on button "1 . cima" at bounding box center [311, 243] width 266 height 63
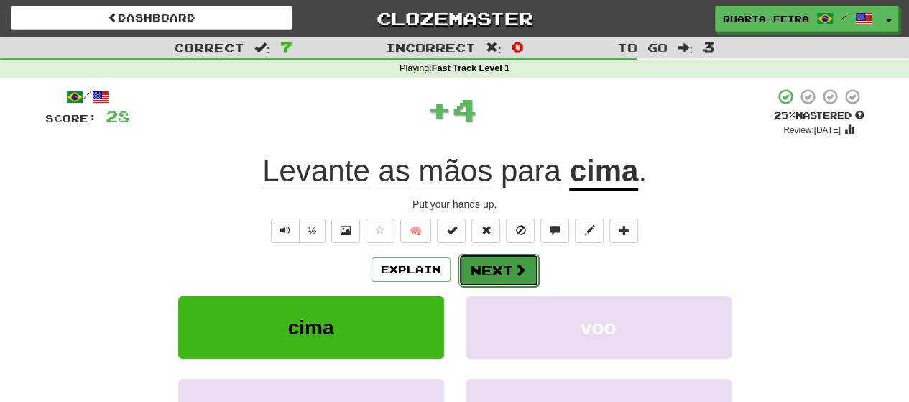
click at [490, 268] on button "Next" at bounding box center [499, 270] width 81 height 33
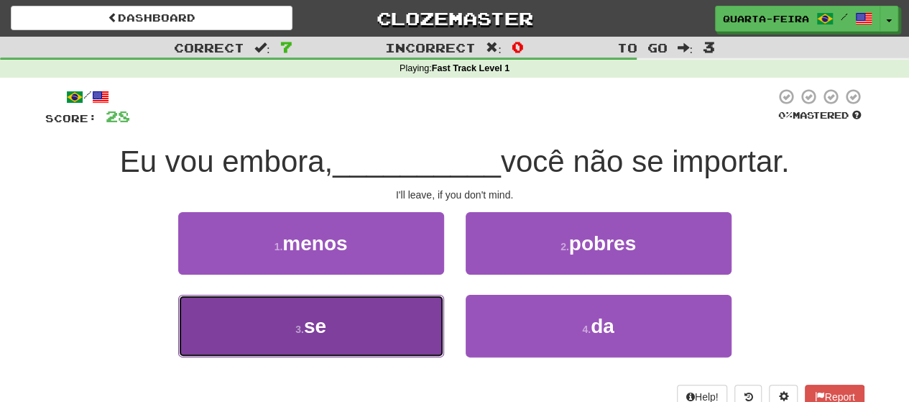
click at [383, 311] on button "3 . se" at bounding box center [311, 326] width 266 height 63
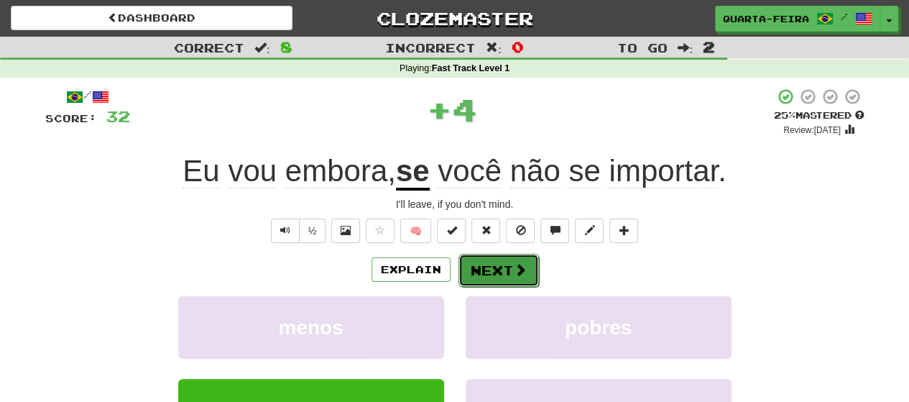
click at [489, 266] on button "Next" at bounding box center [499, 270] width 81 height 33
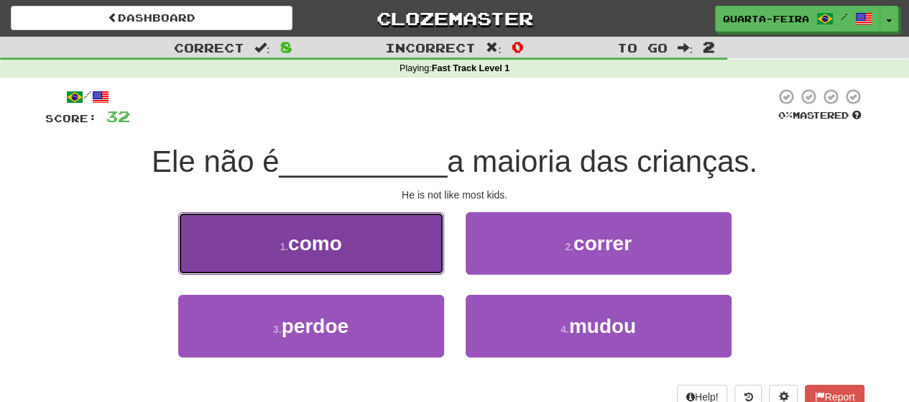
click at [367, 248] on button "1 . como" at bounding box center [311, 243] width 266 height 63
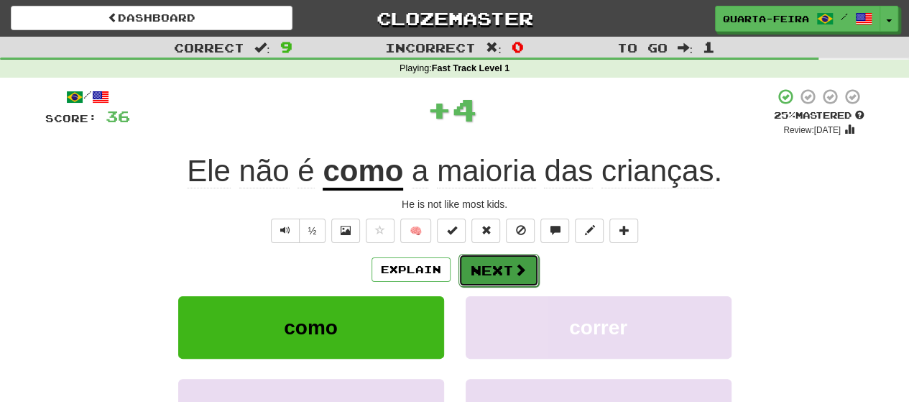
click at [481, 268] on button "Next" at bounding box center [499, 270] width 81 height 33
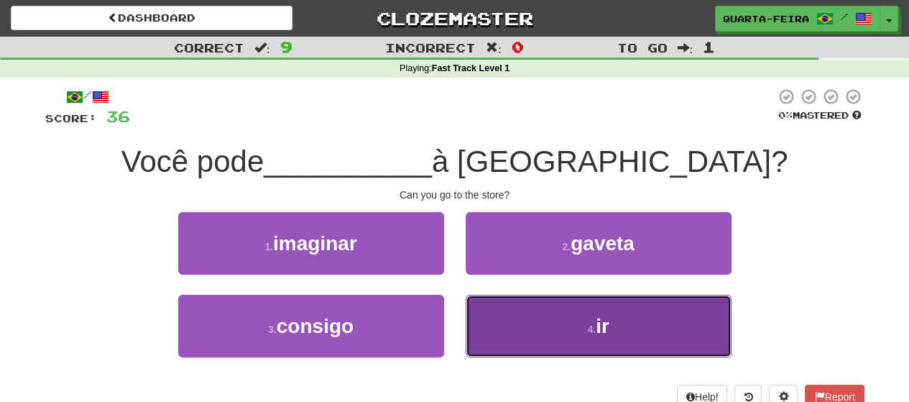
click at [546, 323] on button "4 . ir" at bounding box center [599, 326] width 266 height 63
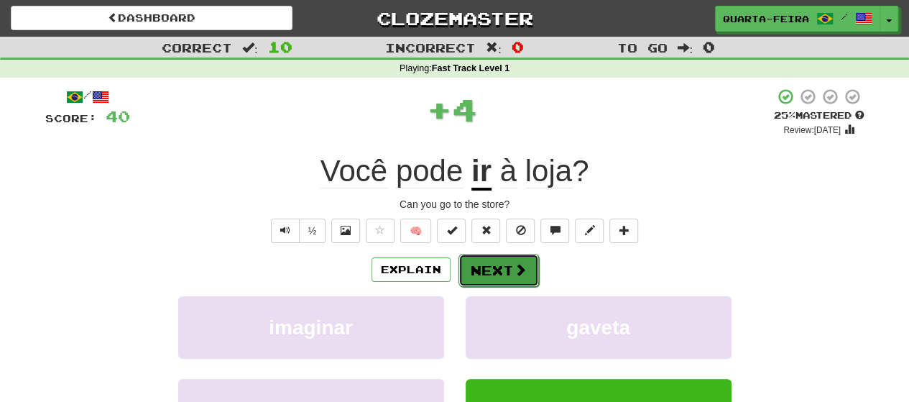
click at [483, 267] on button "Next" at bounding box center [499, 270] width 81 height 33
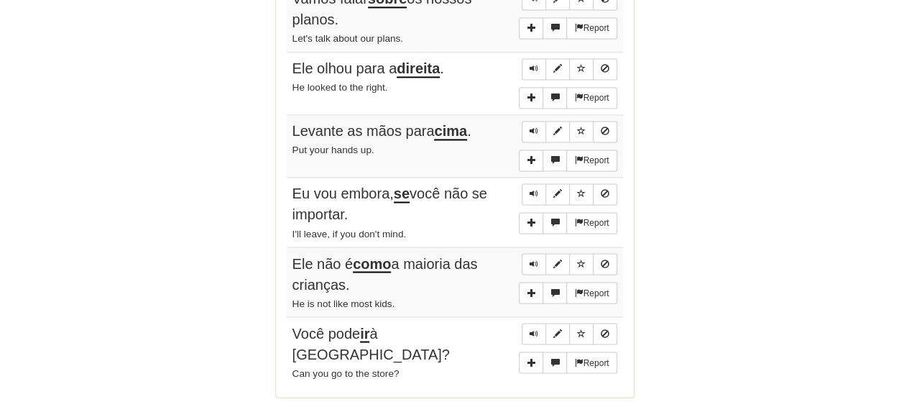
scroll to position [1366, 0]
